Goal: Check status: Check status

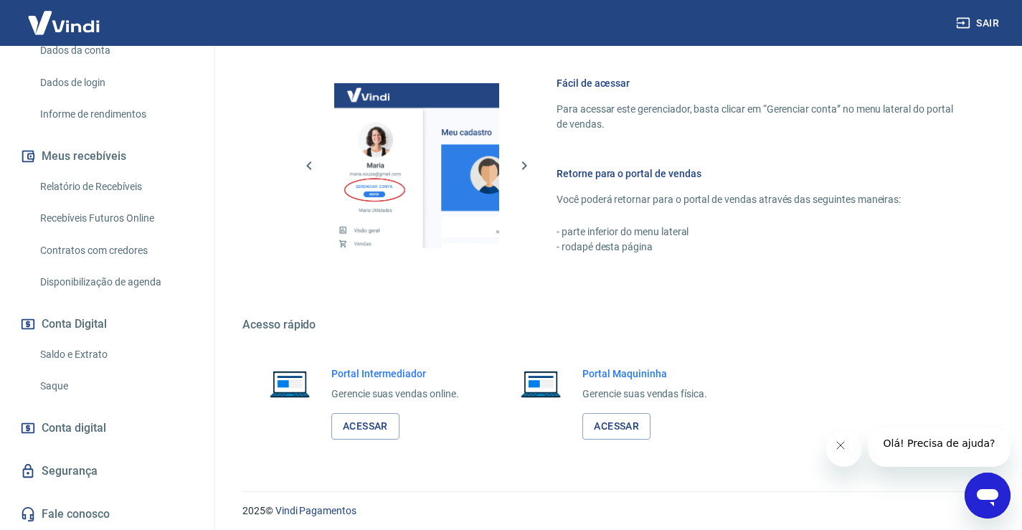
scroll to position [617, 0]
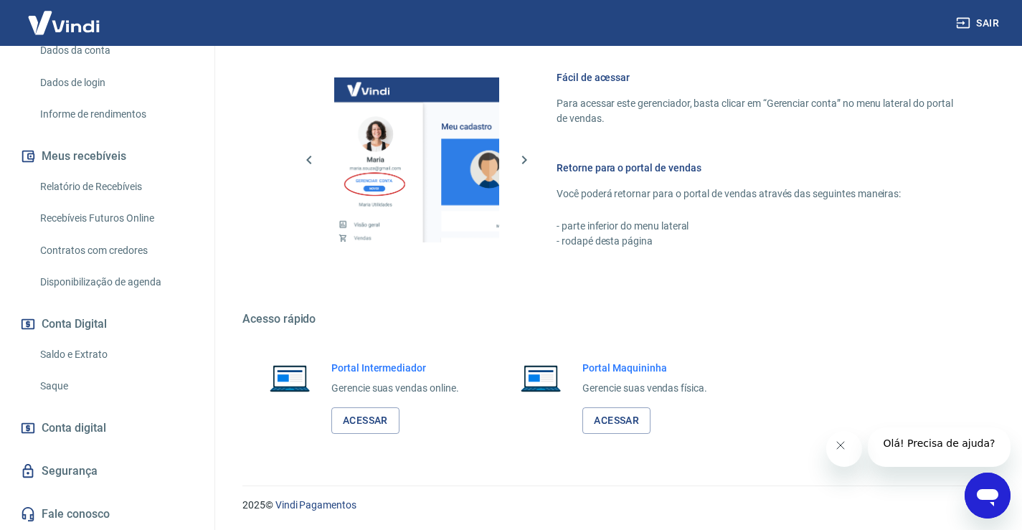
click at [56, 349] on link "Saldo e Extrato" at bounding box center [115, 354] width 163 height 29
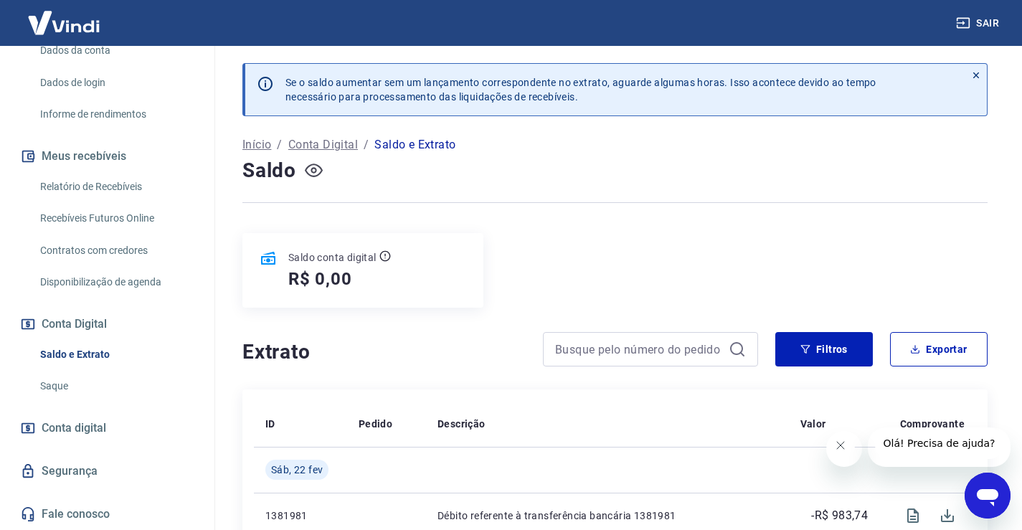
click at [308, 171] on icon "button" at bounding box center [314, 170] width 18 height 18
click at [308, 172] on icon "button" at bounding box center [314, 170] width 18 height 18
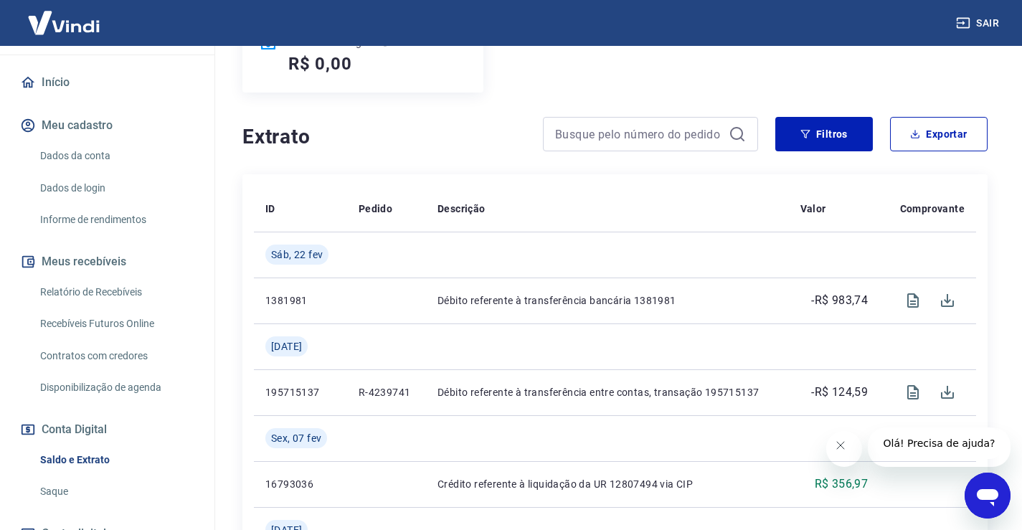
scroll to position [19, 0]
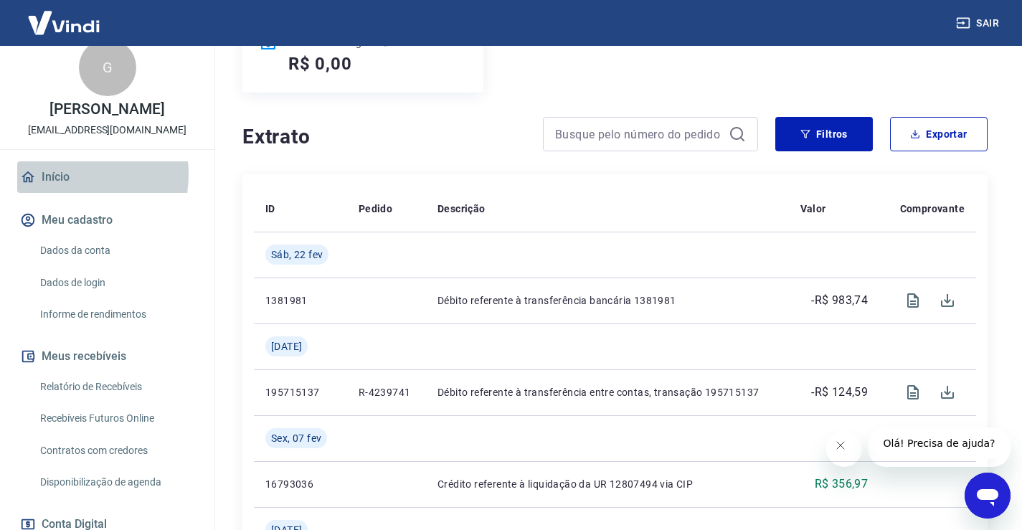
click at [57, 189] on link "Início" at bounding box center [107, 177] width 180 height 32
